Goal: Information Seeking & Learning: Learn about a topic

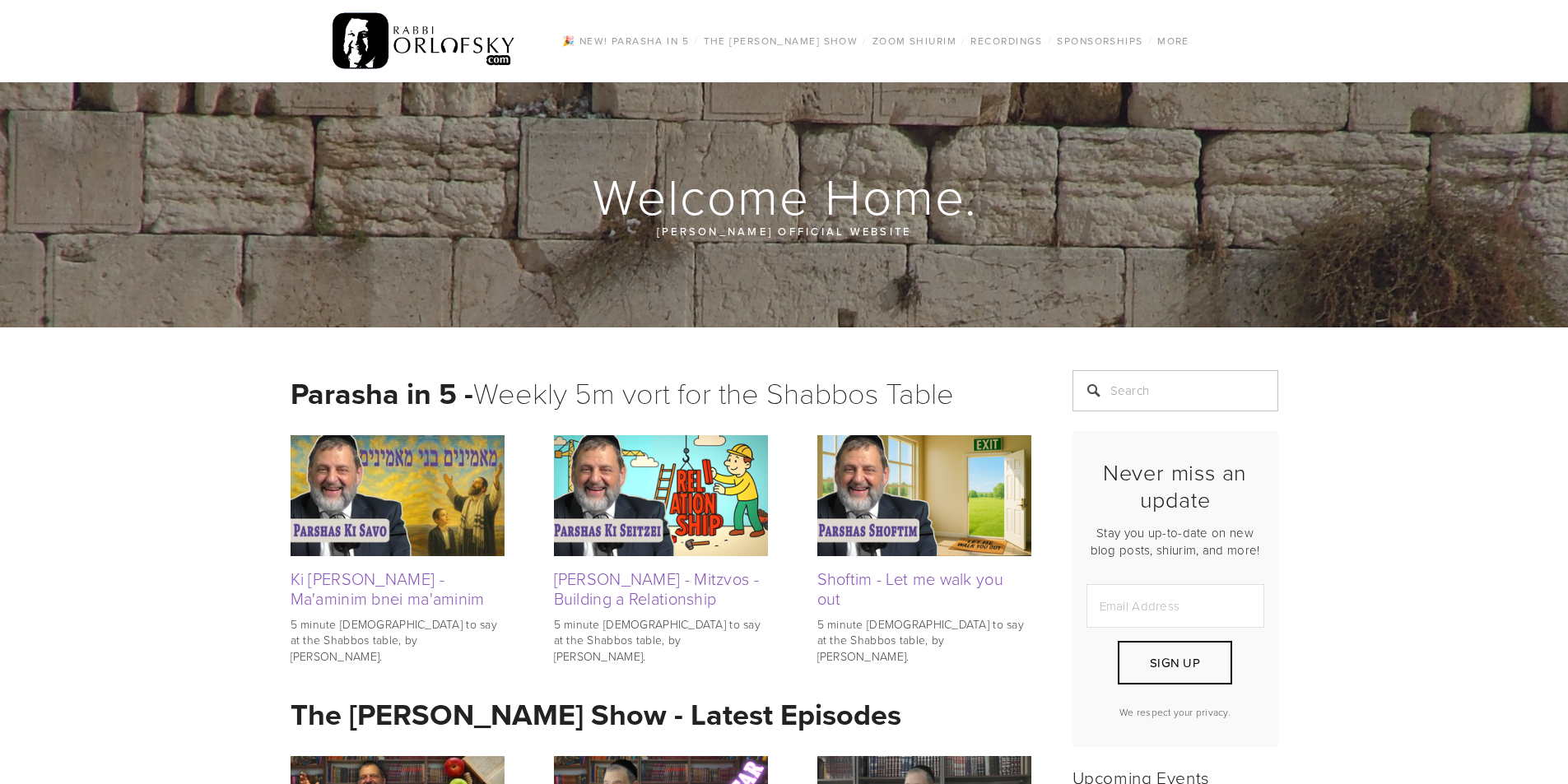
click at [507, 167] on div at bounding box center [784, 204] width 1568 height 246
click at [915, 98] on link "Daf Yomi" at bounding box center [932, 102] width 134 height 18
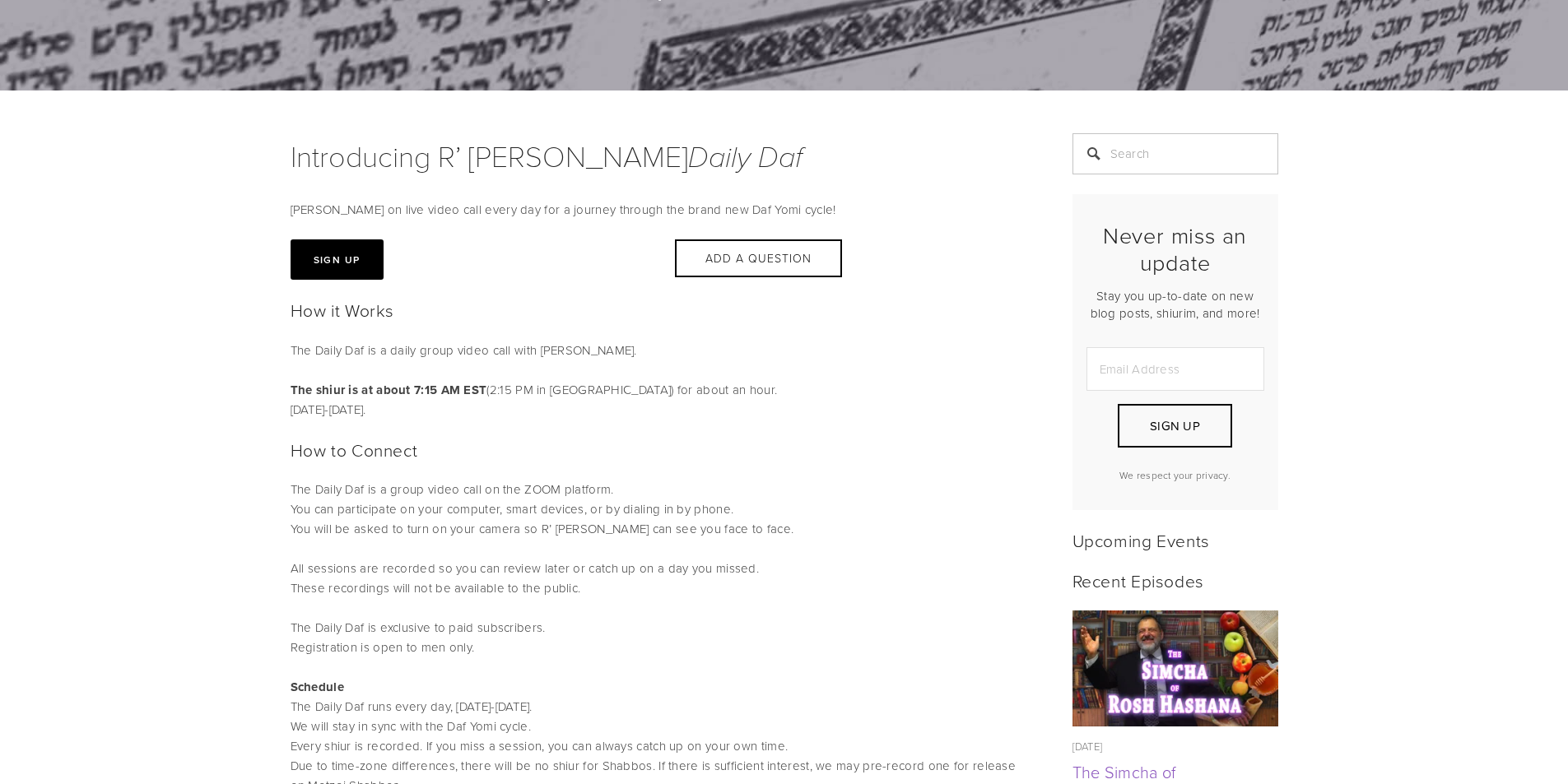
scroll to position [246, 0]
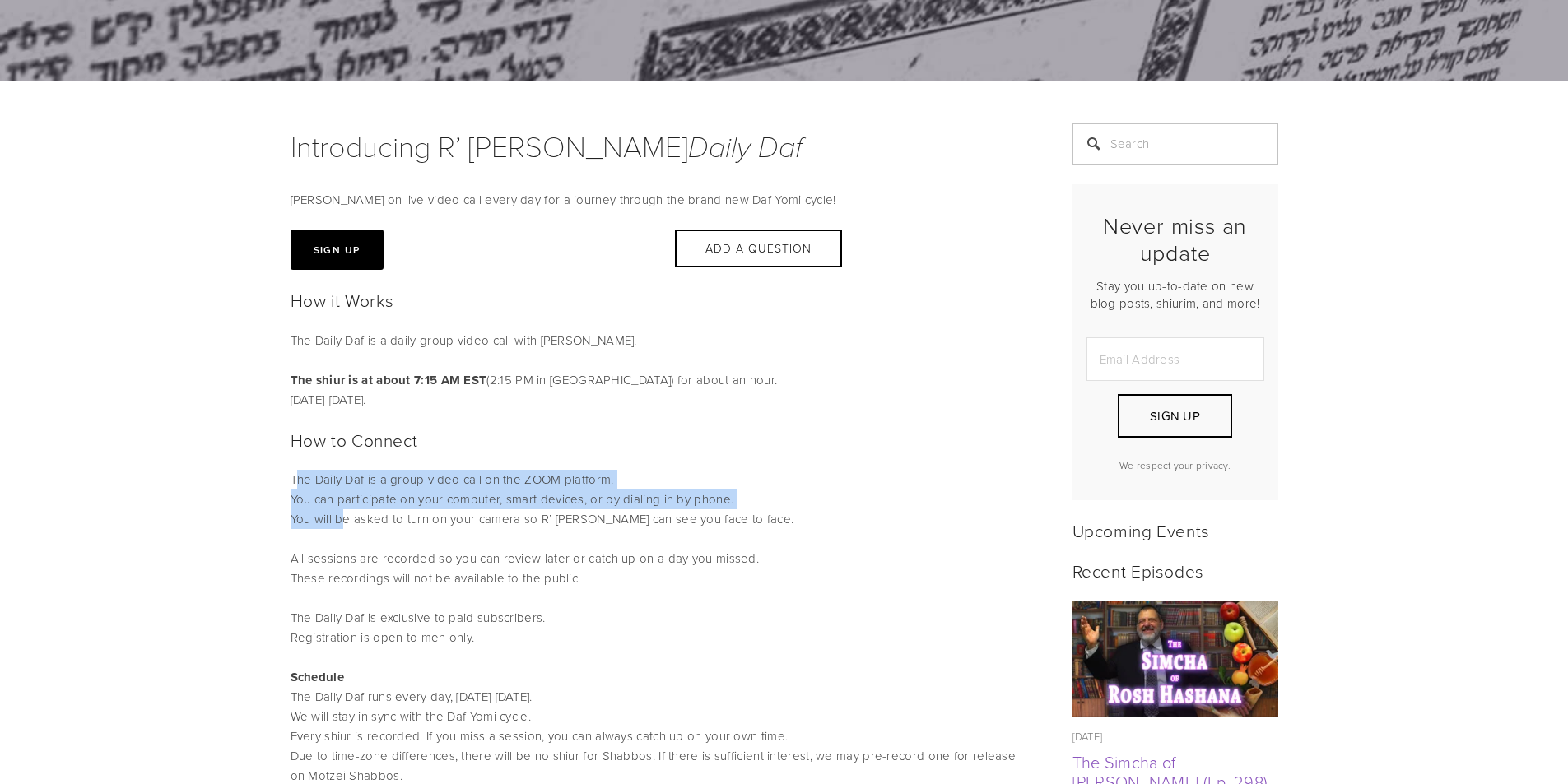
drag, startPoint x: 299, startPoint y: 479, endPoint x: 345, endPoint y: 514, distance: 57.8
click at [345, 514] on p "The Daily Daf is a group video call on the ZOOM platform. You can participate o…" at bounding box center [660, 529] width 741 height 119
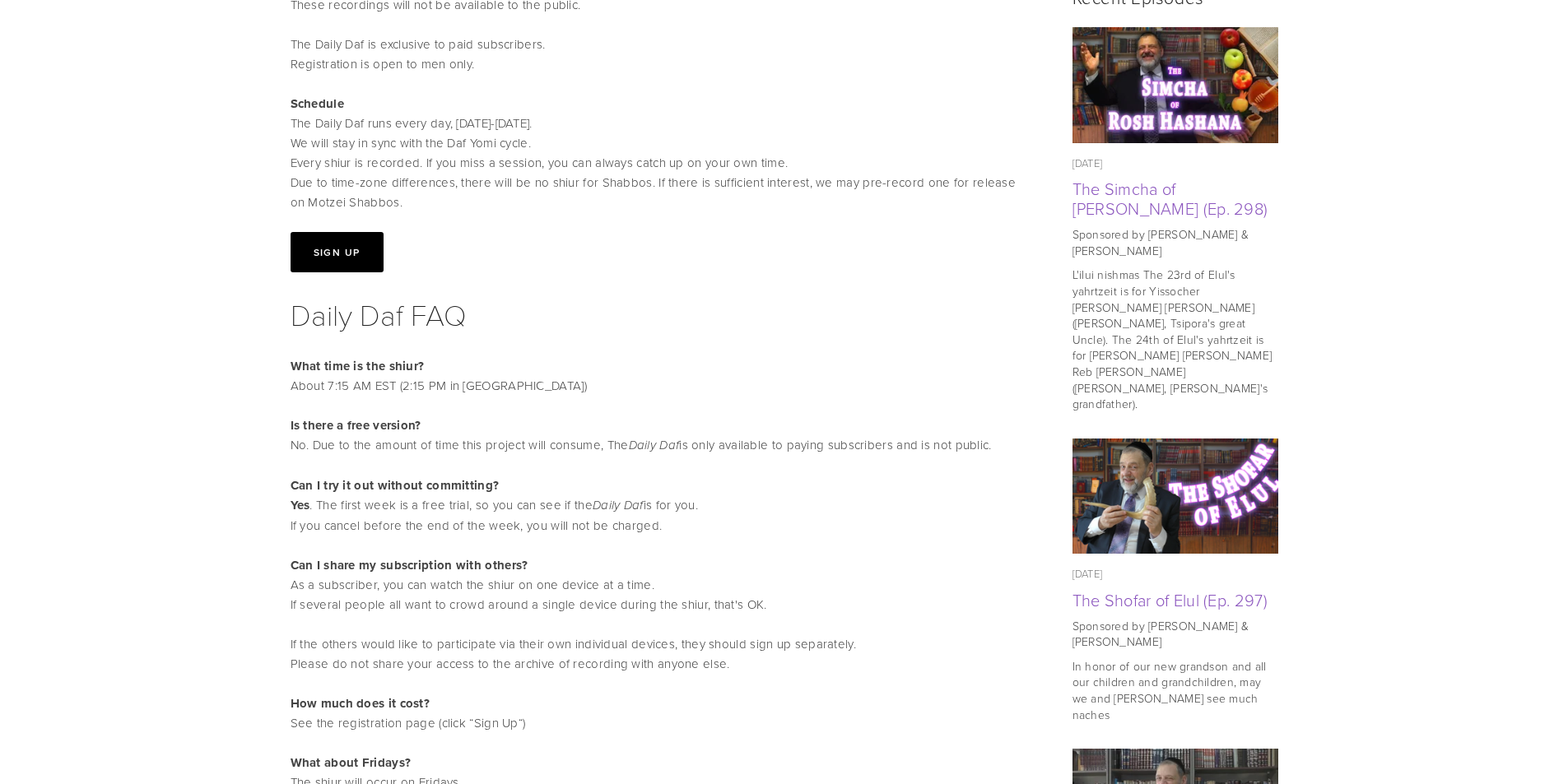
scroll to position [822, 0]
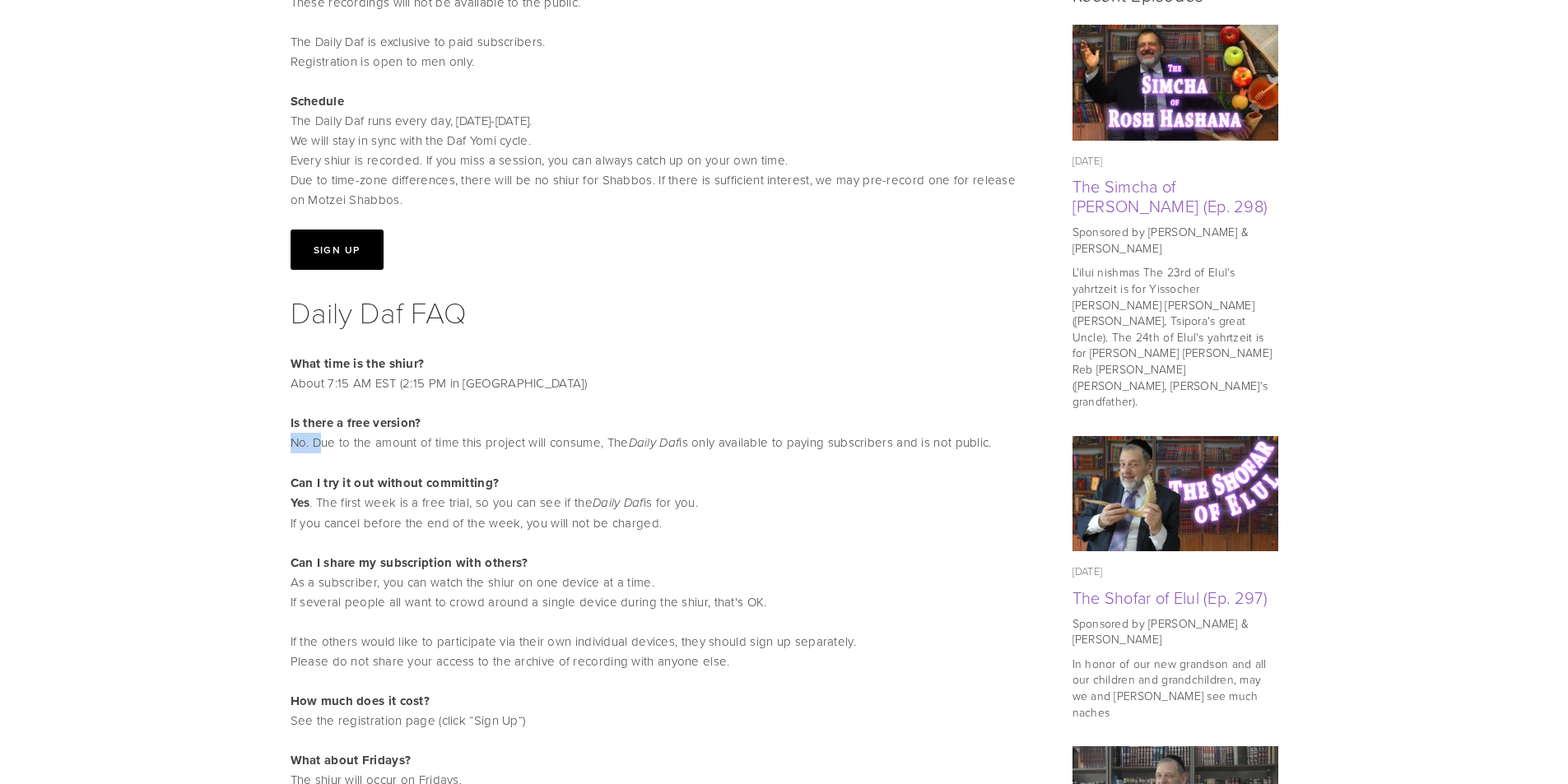
drag, startPoint x: 298, startPoint y: 438, endPoint x: 318, endPoint y: 444, distance: 20.9
click at [318, 444] on p "Is there a free version? No. Due to the amount of time this project will consum…" at bounding box center [660, 433] width 741 height 40
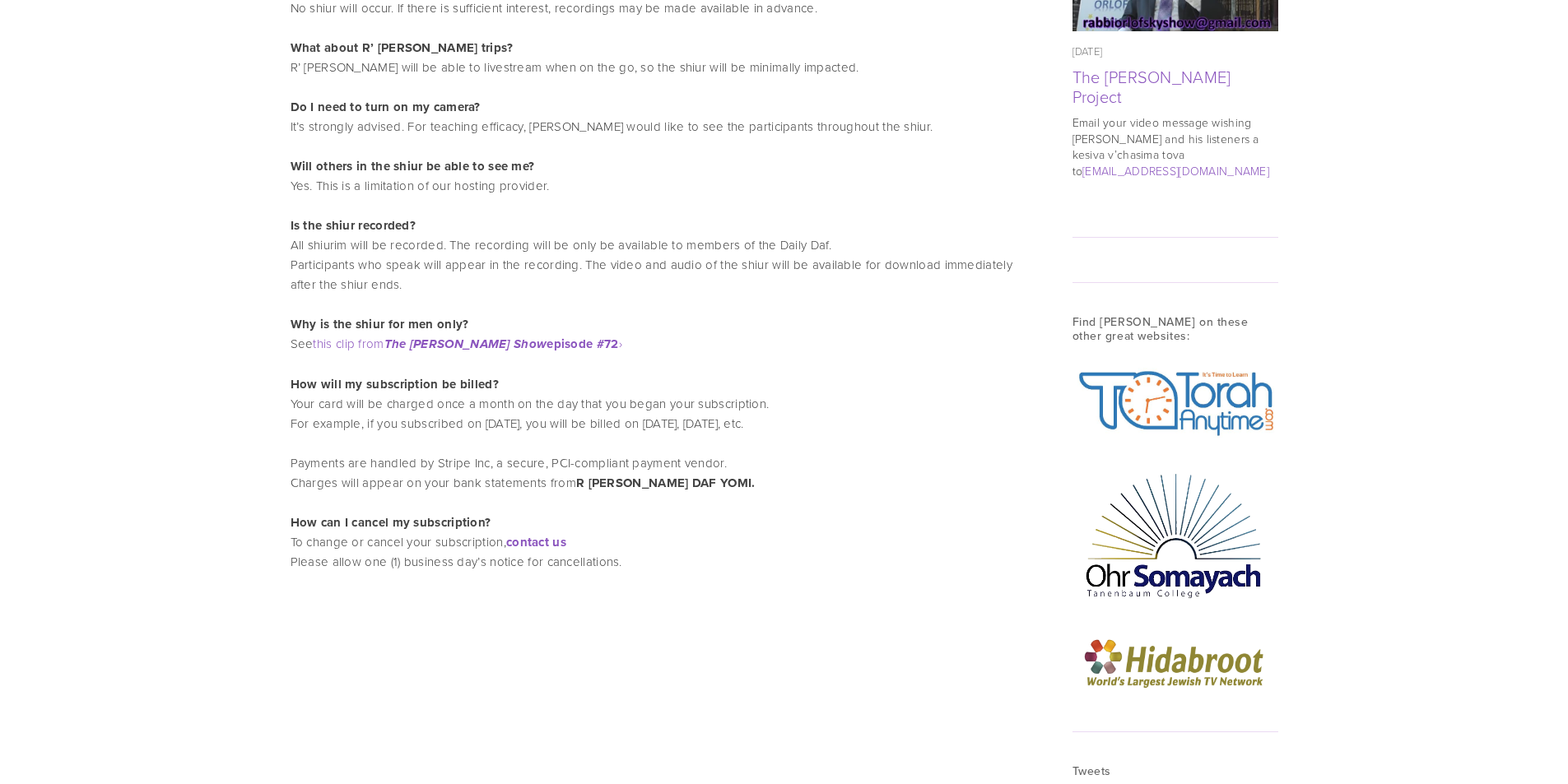
scroll to position [1399, 0]
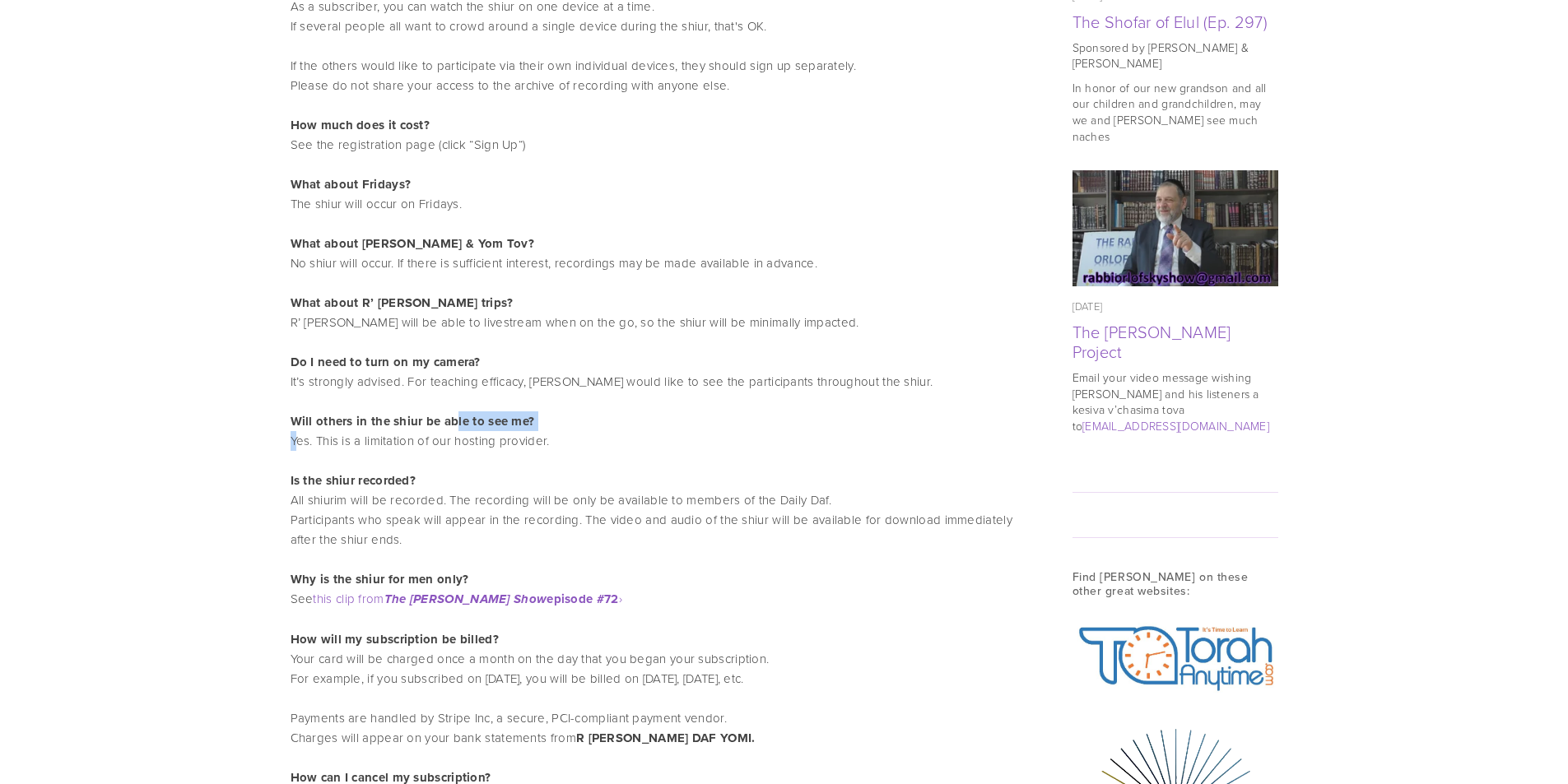
drag, startPoint x: 298, startPoint y: 446, endPoint x: 458, endPoint y: 428, distance: 161.0
click at [458, 428] on p "Will others in the shiur be able to see me? Yes. This is a limitation of our ho…" at bounding box center [660, 580] width 741 height 337
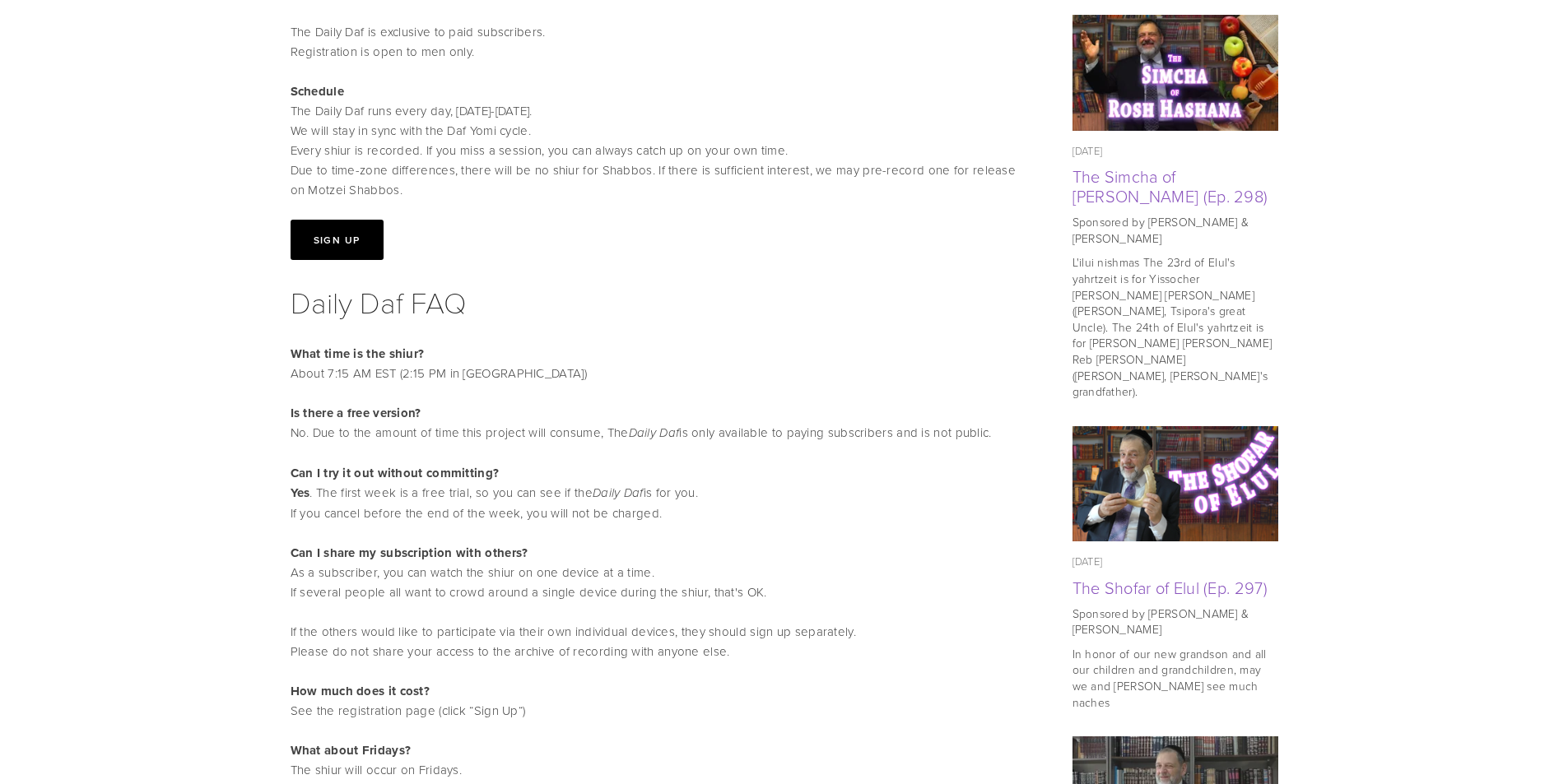
scroll to position [576, 0]
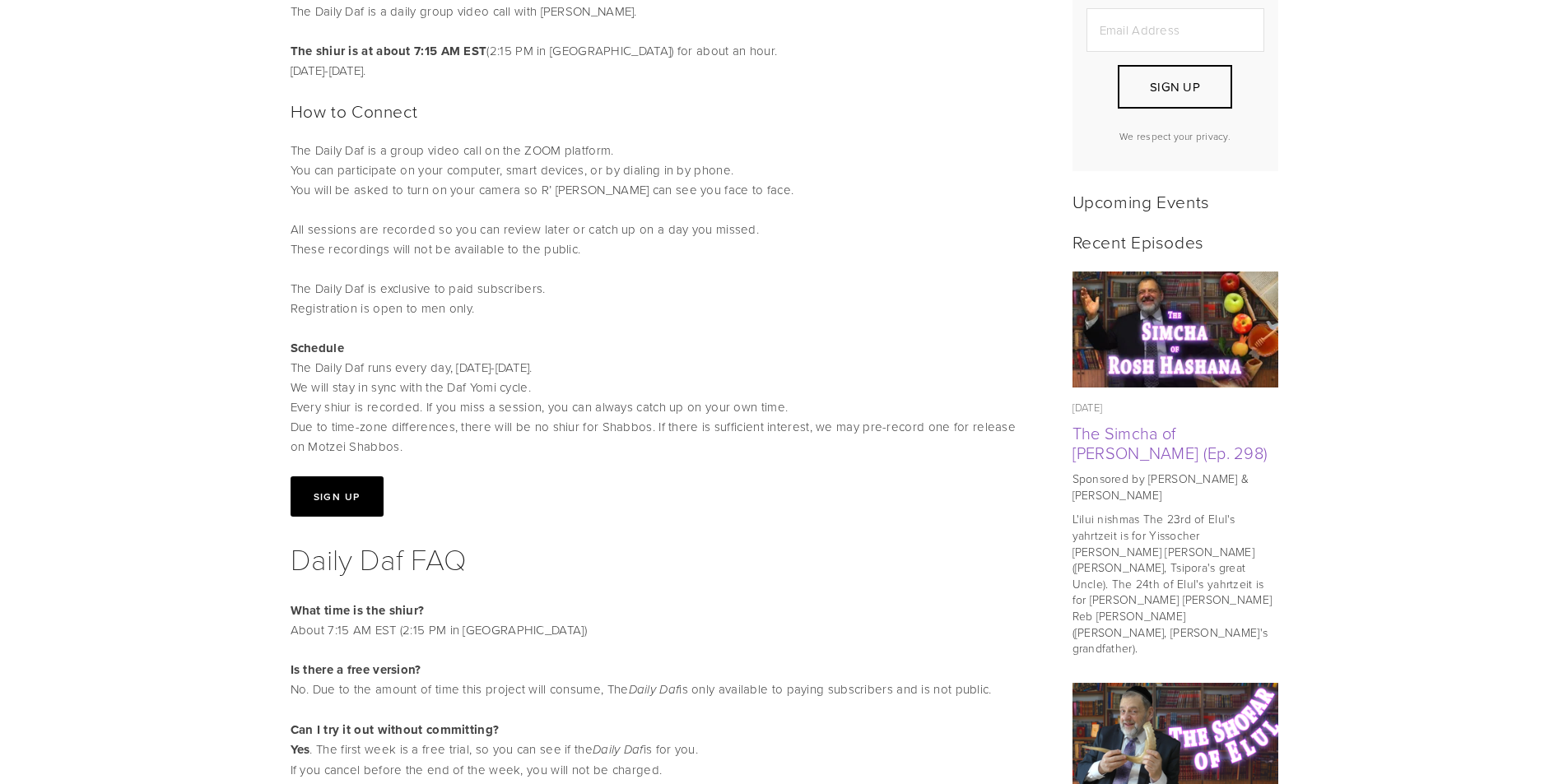
click at [351, 500] on button "Sign Up" at bounding box center [337, 496] width 93 height 40
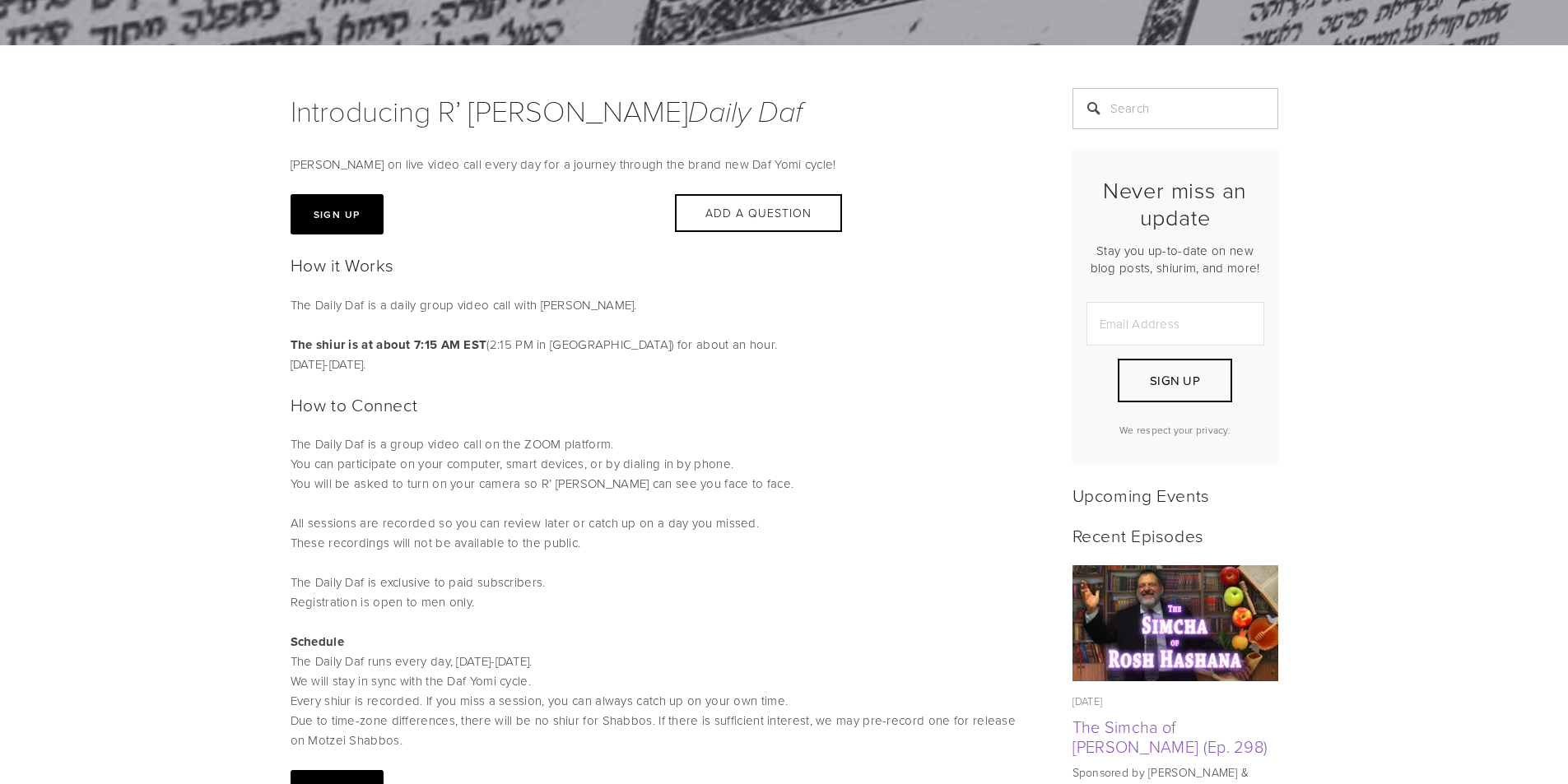
scroll to position [0, 0]
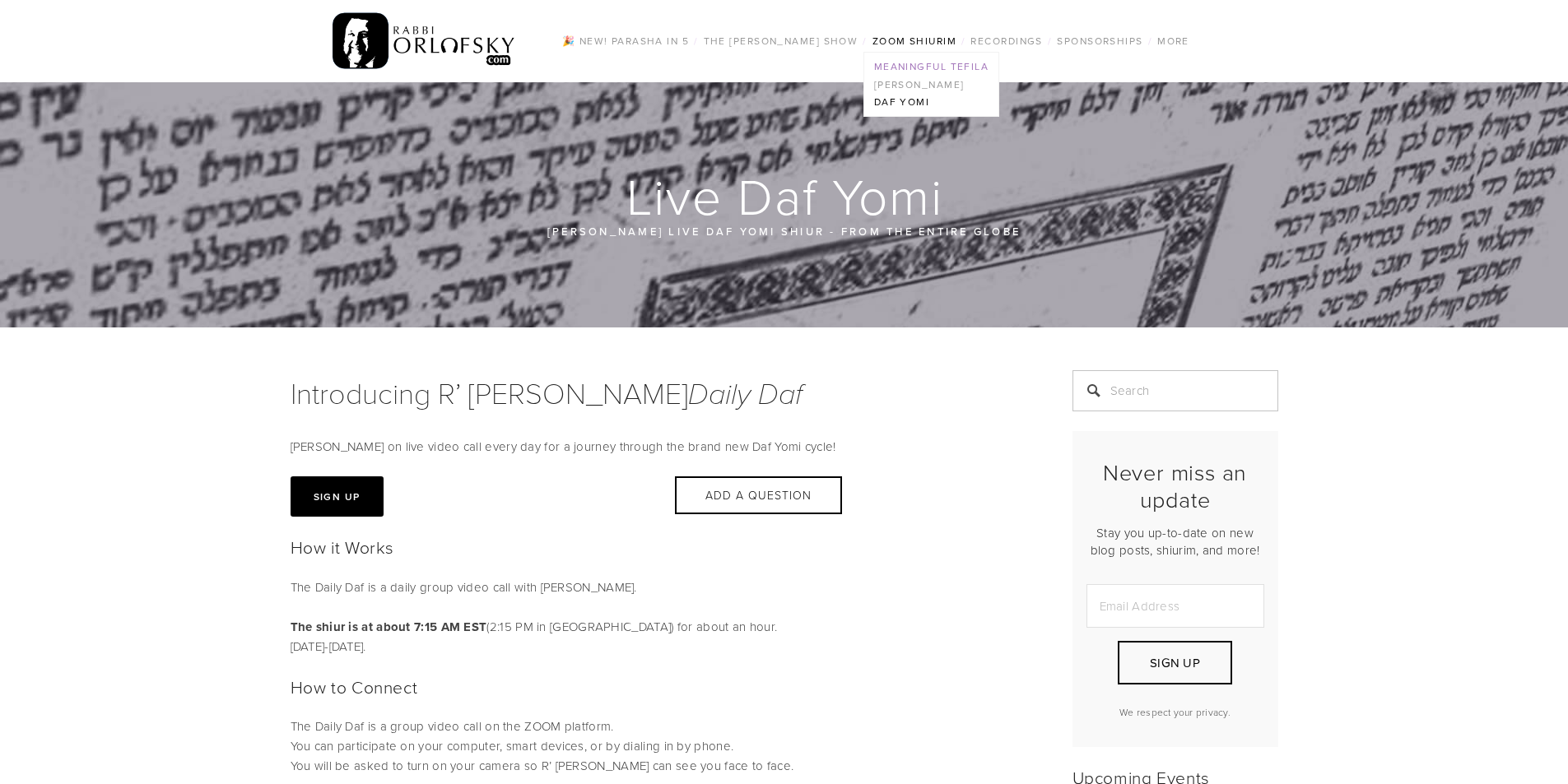
click at [901, 68] on link "Meaningful Tefila" at bounding box center [932, 67] width 134 height 18
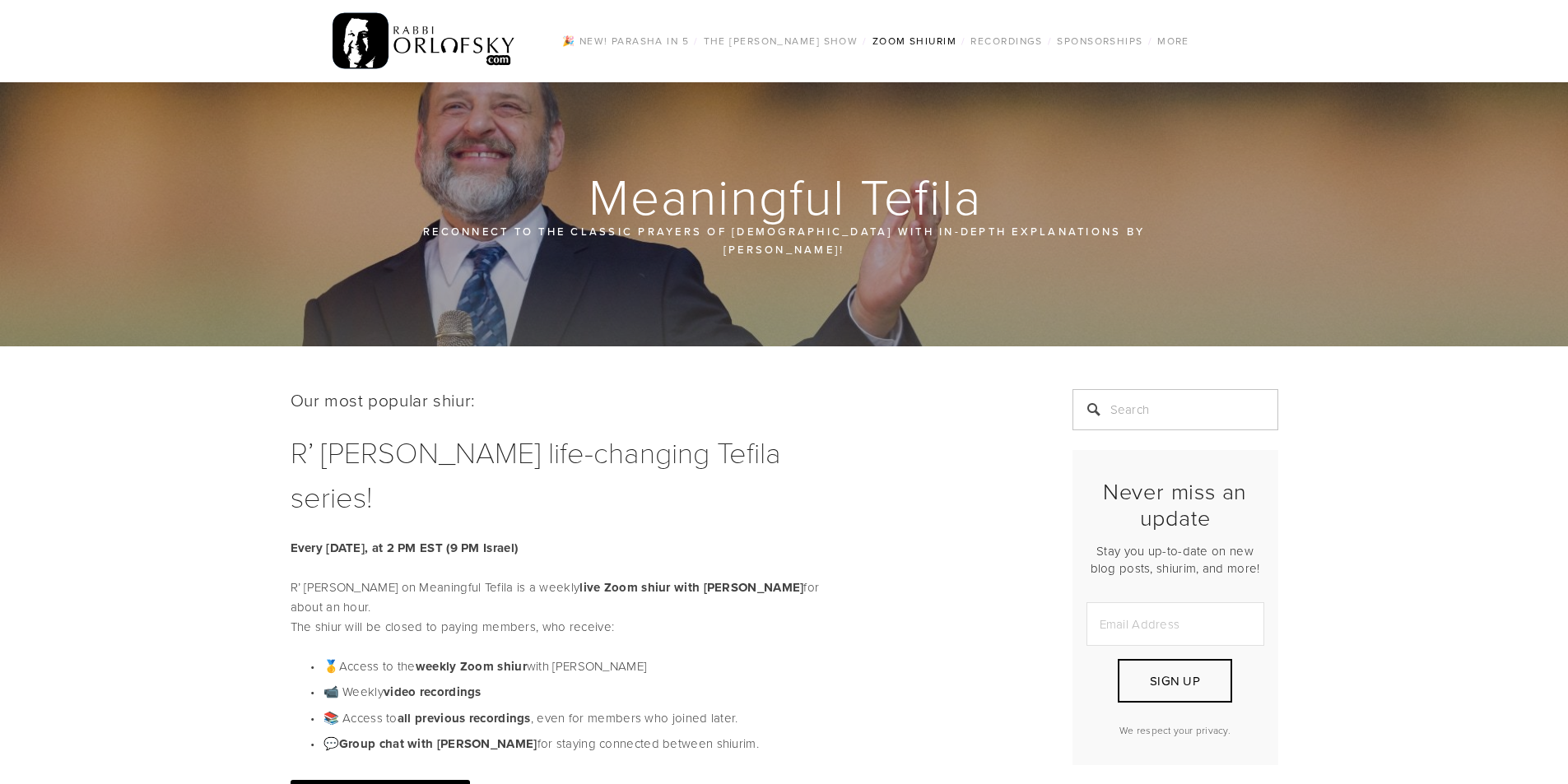
click at [912, 81] on link "[PERSON_NAME]" at bounding box center [932, 85] width 134 height 18
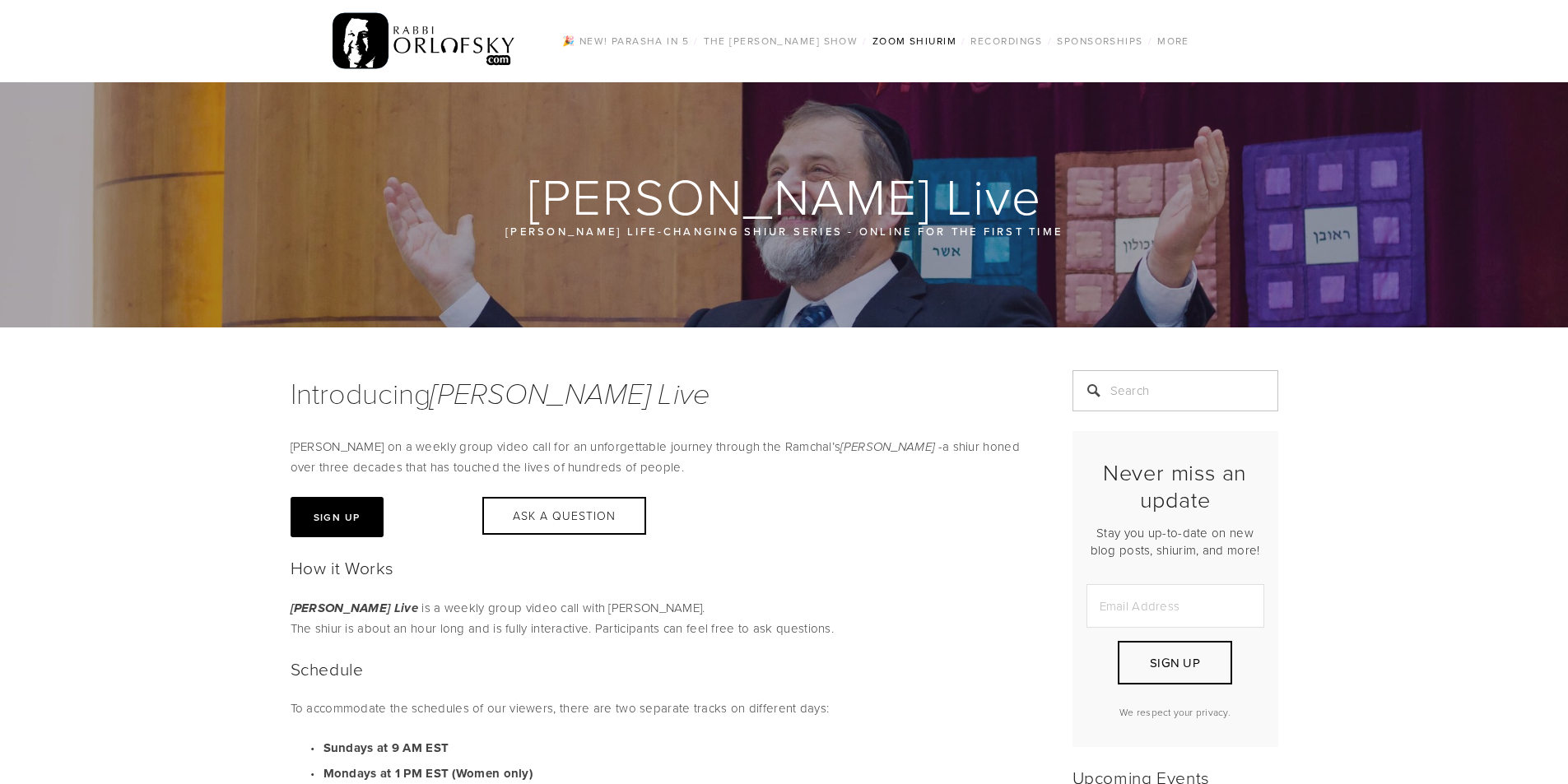
click at [356, 503] on button "Sign Up" at bounding box center [337, 517] width 93 height 40
